Goal: Information Seeking & Learning: Learn about a topic

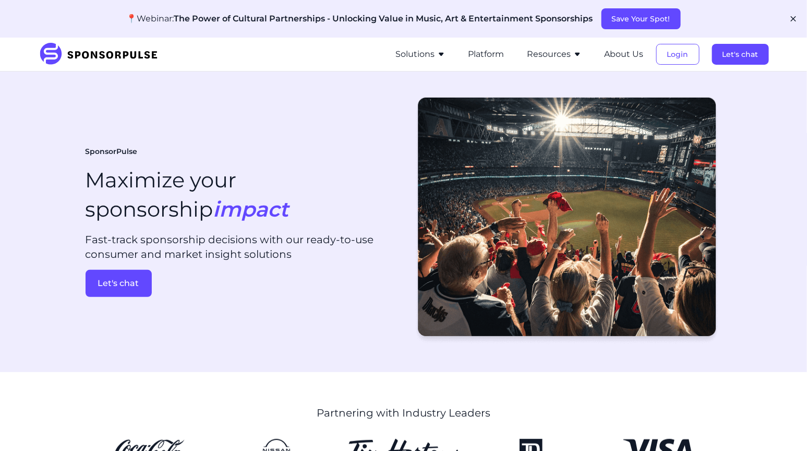
click at [549, 58] on button "Resources" at bounding box center [554, 54] width 54 height 13
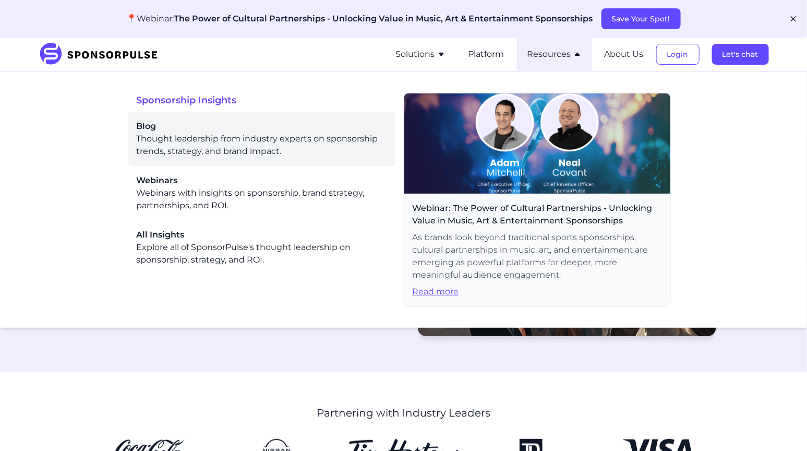
click at [212, 150] on div "Blog Thought leadership from industry experts on sponsorship trends, strategy, …" at bounding box center [262, 139] width 250 height 38
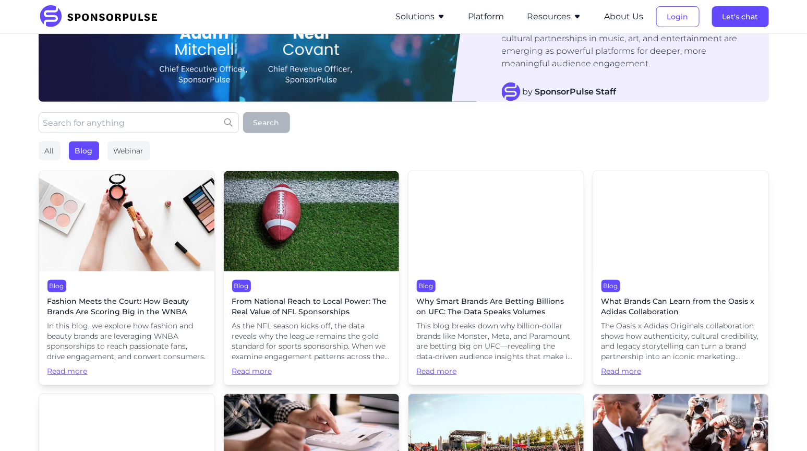
scroll to position [142, 0]
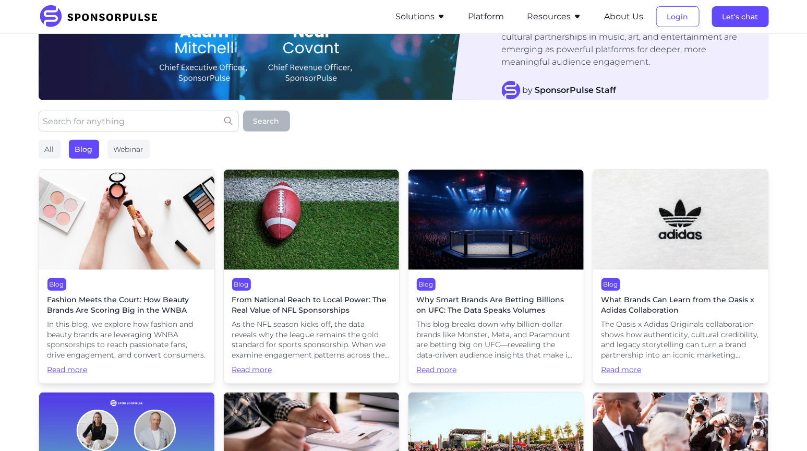
click at [138, 237] on img at bounding box center [126, 219] width 175 height 100
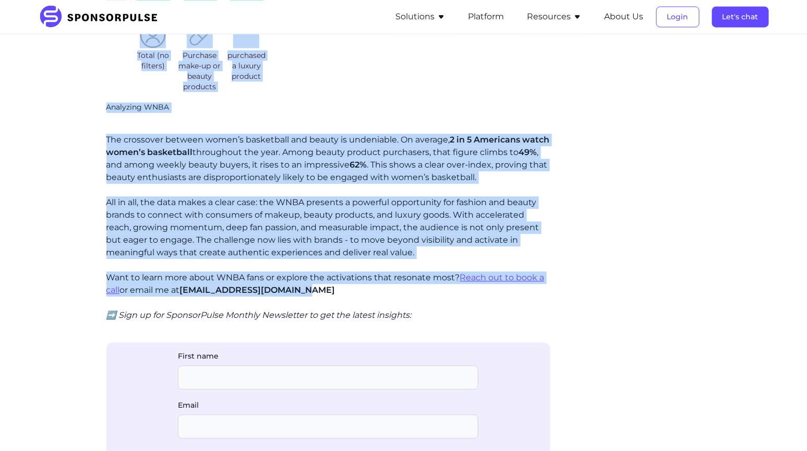
scroll to position [980, 0]
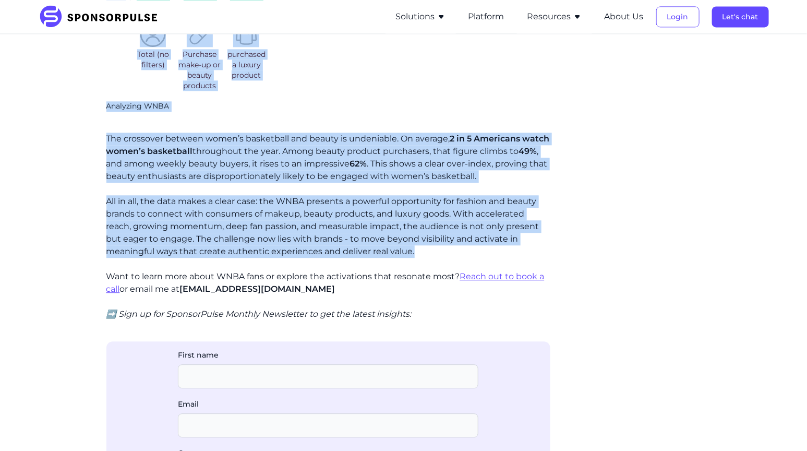
drag, startPoint x: 103, startPoint y: 204, endPoint x: 382, endPoint y: 248, distance: 281.9
copy div "Lo ipsu dolo, si ametcon adi elitsed doe tempor incidi utl etdolorema ALIQ enim…"
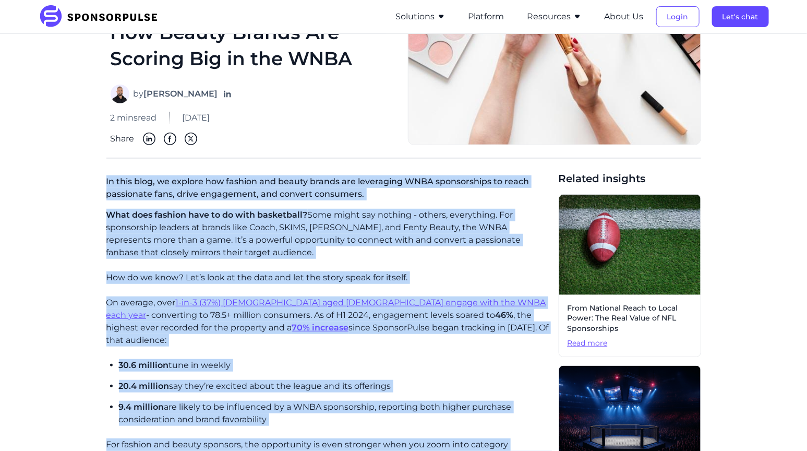
click at [132, 230] on p "What does fashion have to do with basketball? Some might say nothing - others, …" at bounding box center [328, 234] width 444 height 50
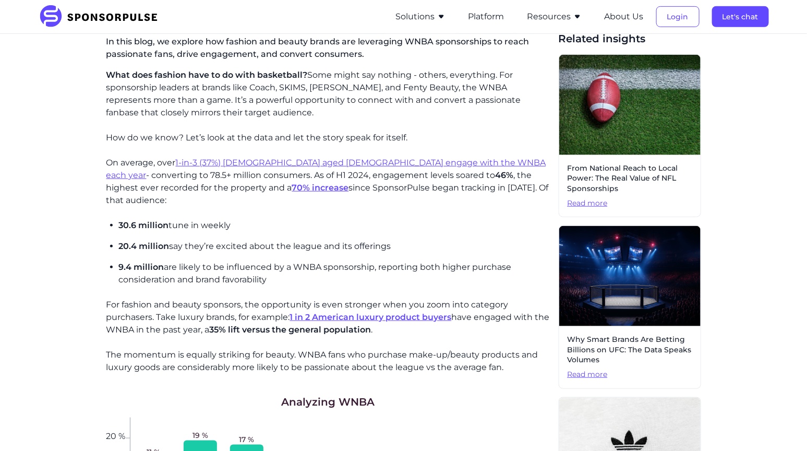
scroll to position [252, 0]
